Goal: Task Accomplishment & Management: Manage account settings

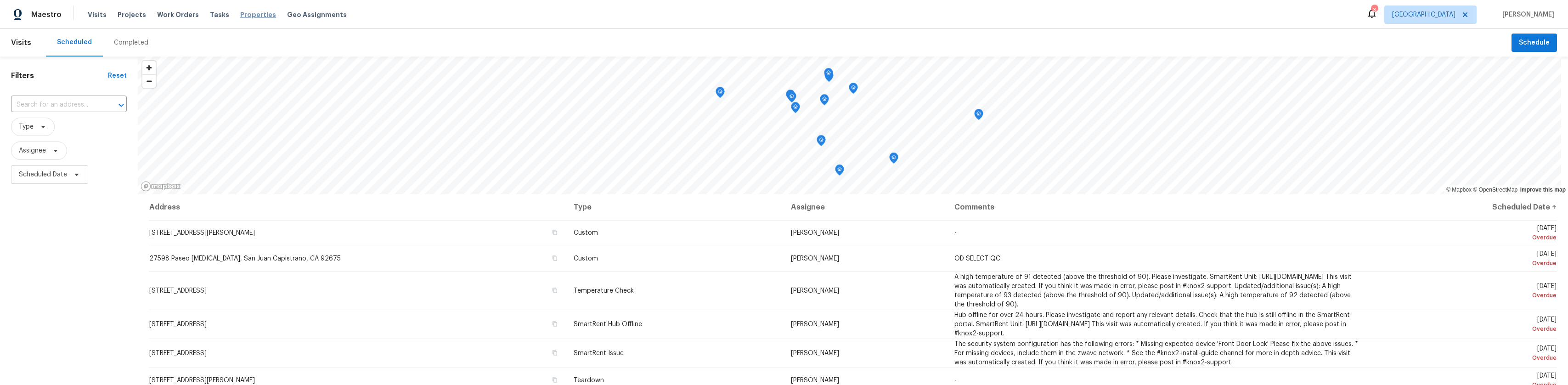
click at [240, 13] on span "Properties" at bounding box center [258, 15] width 36 height 9
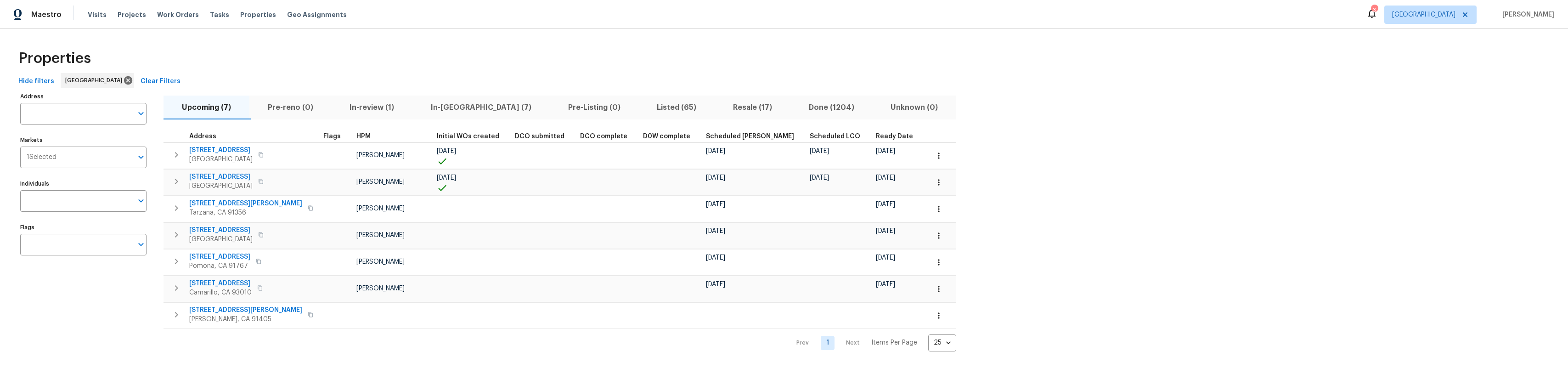
click at [439, 107] on span "In-reno (7)" at bounding box center [481, 108] width 126 height 13
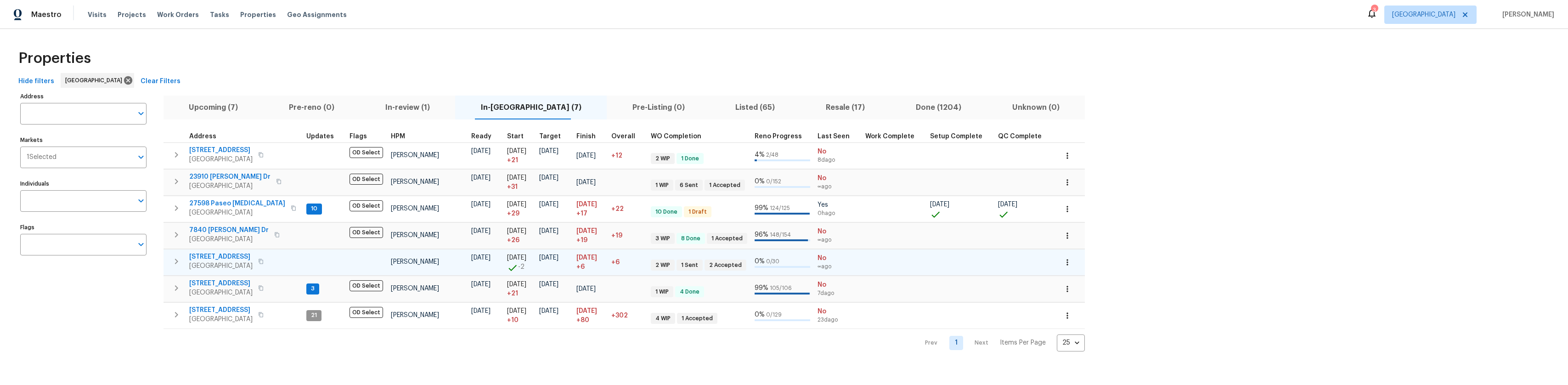
click at [228, 256] on span "[STREET_ADDRESS]" at bounding box center [221, 257] width 63 height 9
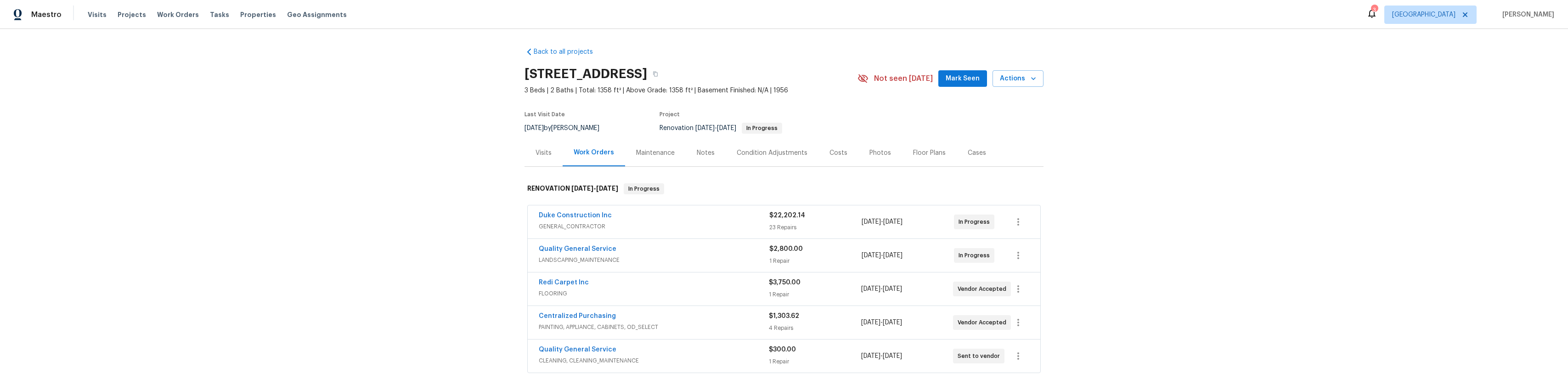
click at [705, 158] on div "Notes" at bounding box center [705, 153] width 18 height 9
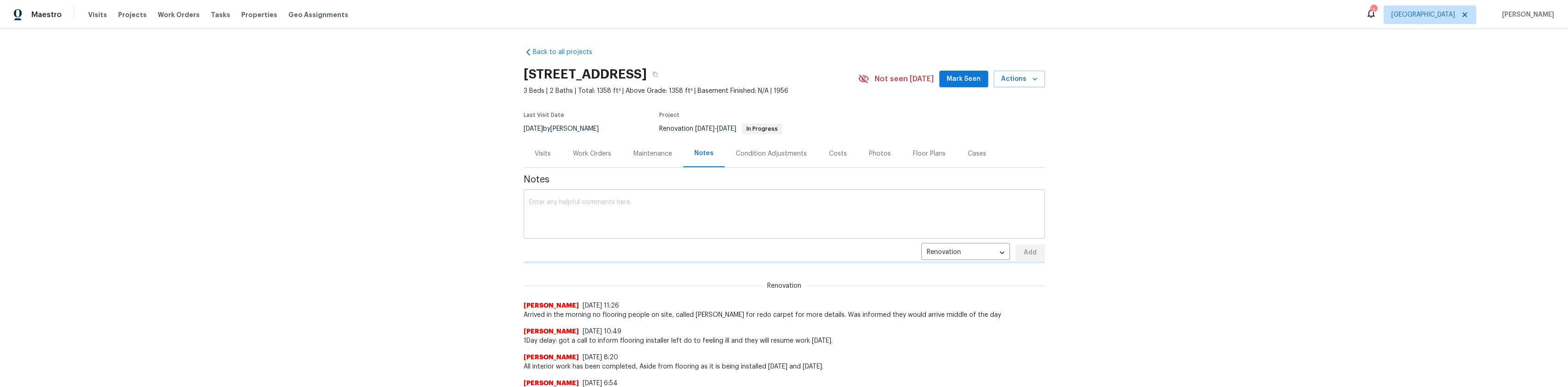
click at [569, 216] on textarea at bounding box center [784, 214] width 510 height 33
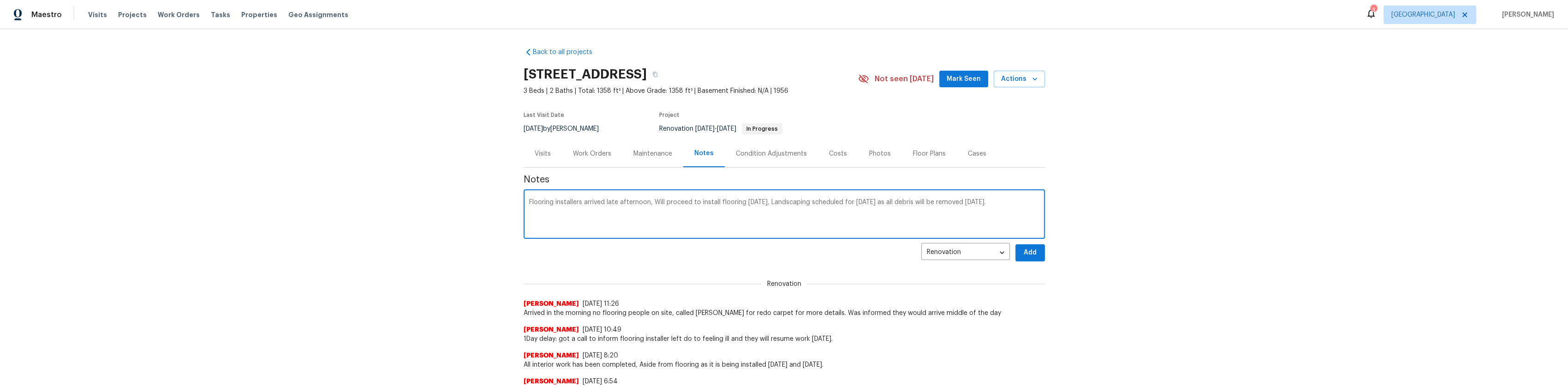
type textarea "Flooring installers arrived late afternoon, Will proceed to install flooring [D…"
drag, startPoint x: 1034, startPoint y: 257, endPoint x: 975, endPoint y: 256, distance: 59.0
click at [1034, 257] on button "Add" at bounding box center [1030, 253] width 30 height 17
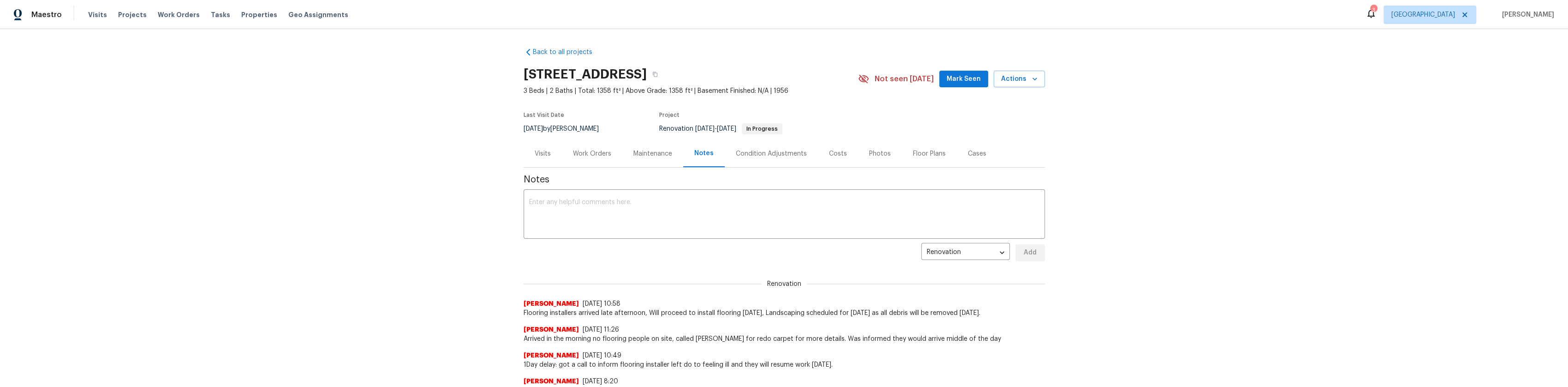
click at [596, 159] on div "Work Orders" at bounding box center [592, 154] width 38 height 9
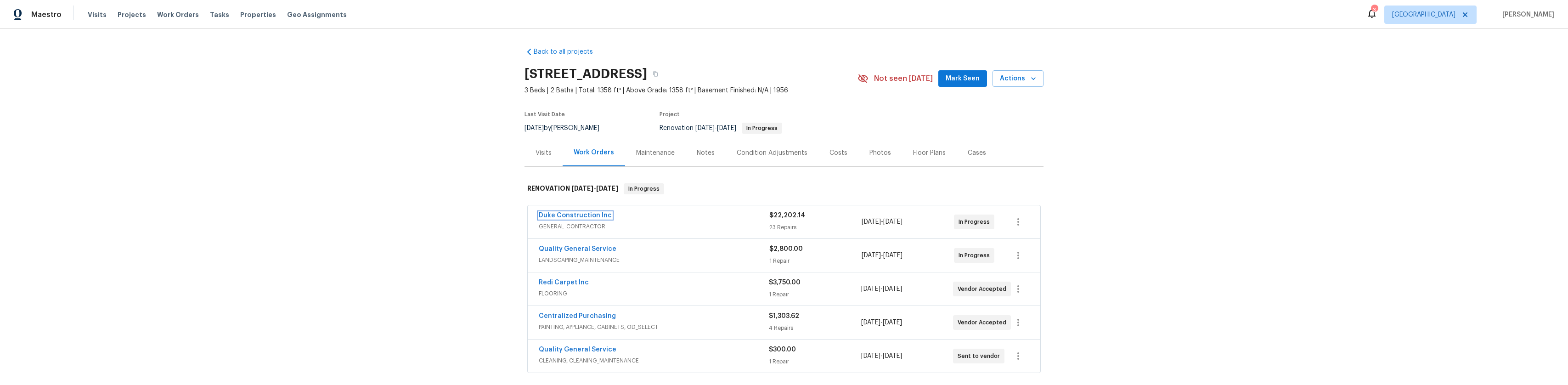
click at [594, 219] on link "Duke Construction Inc" at bounding box center [575, 215] width 73 height 6
